Goal: Task Accomplishment & Management: Complete application form

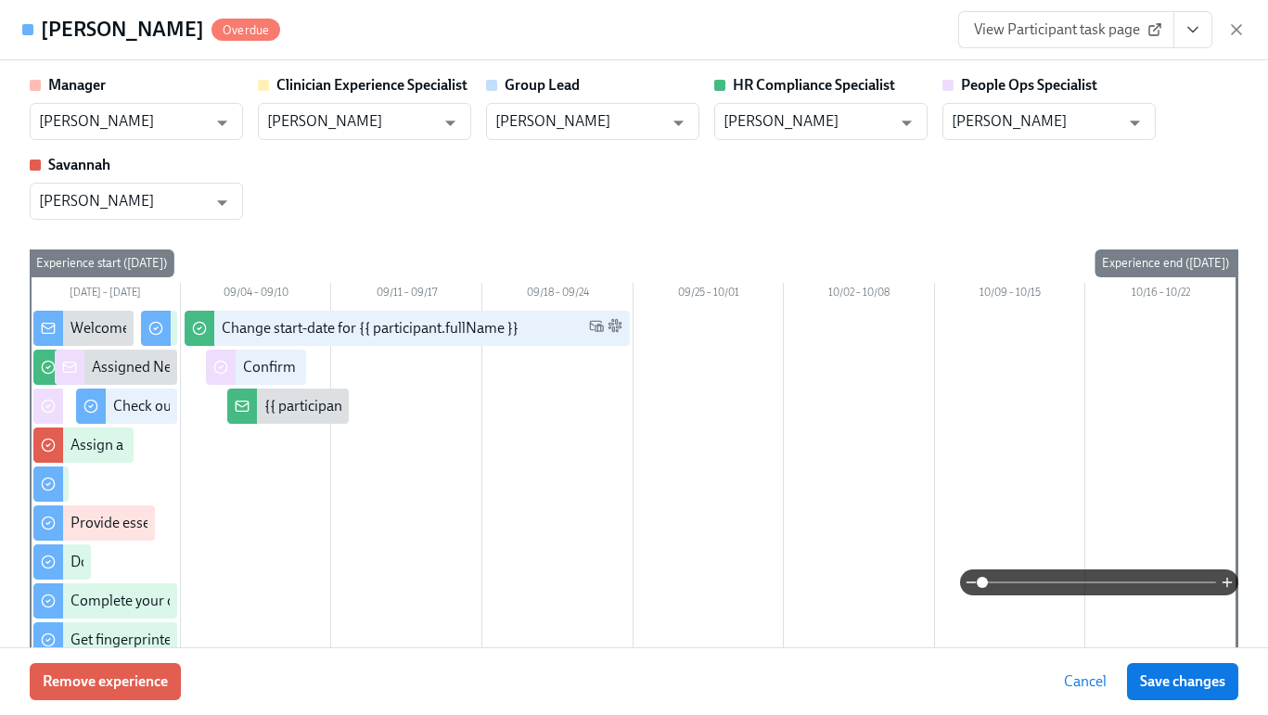
scroll to position [0, 24007]
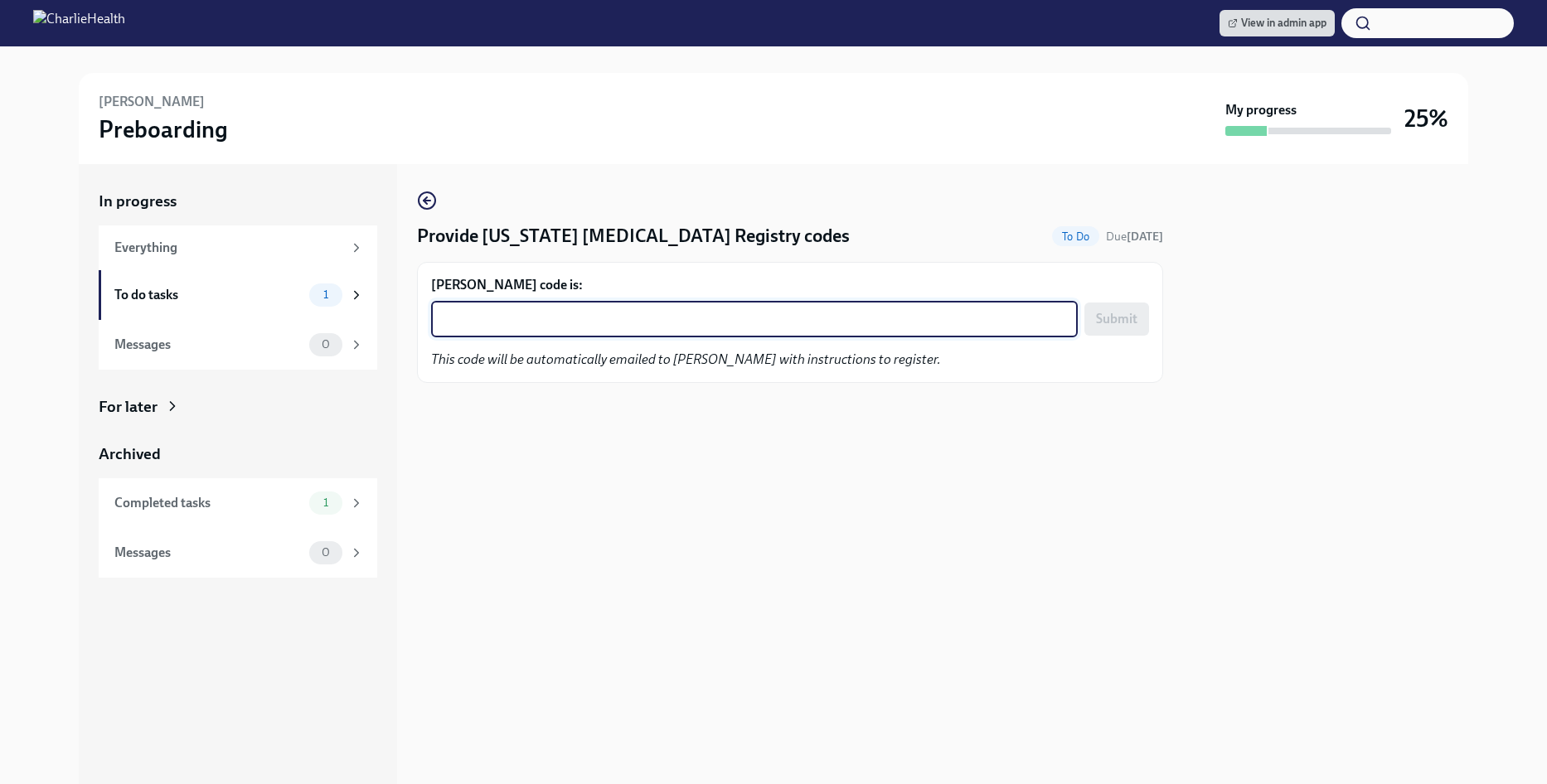
click at [750, 312] on textarea "[PERSON_NAME] code is:" at bounding box center [755, 319] width 627 height 20
paste textarea "6SJHLKDAI1PQ"
type textarea "6SJHLKDAI1PQ"
click at [1115, 321] on span "Submit" at bounding box center [1116, 319] width 41 height 17
